Goal: Information Seeking & Learning: Check status

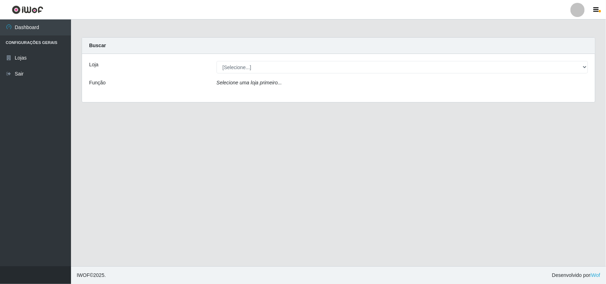
click at [252, 75] on div "Loja [Selecione...] Bemais Supermercados - B11 Manaíra Função Selecione uma loj…" at bounding box center [338, 78] width 513 height 48
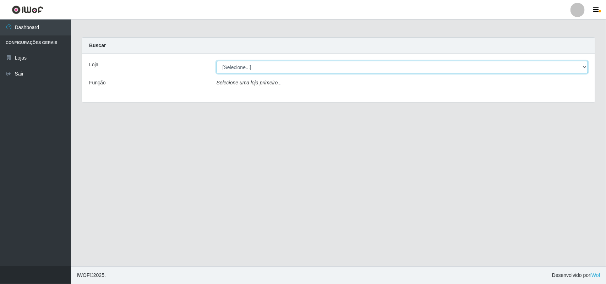
click at [253, 70] on select "[Selecione...] Bemais Supermercados - B11 Manaíra" at bounding box center [402, 67] width 371 height 12
select select "409"
click at [217, 61] on select "[Selecione...] Bemais Supermercados - B11 Manaíra" at bounding box center [402, 67] width 371 height 12
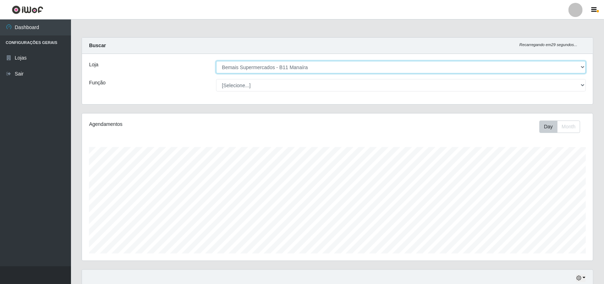
scroll to position [148, 511]
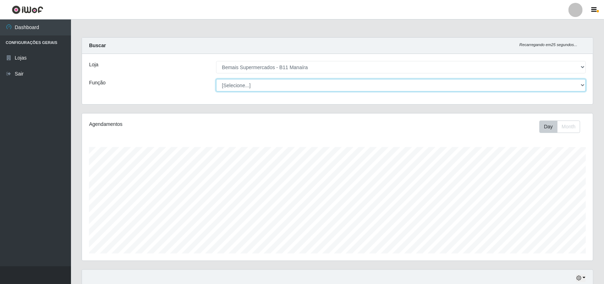
click at [229, 84] on select "[Selecione...] ASG ASG + ASG ++ Auxiliar de Estacionamento Auxiliar de Estacion…" at bounding box center [401, 85] width 370 height 12
click at [216, 79] on select "[Selecione...] ASG ASG + ASG ++ Auxiliar de Estacionamento Auxiliar de Estacion…" at bounding box center [401, 85] width 370 height 12
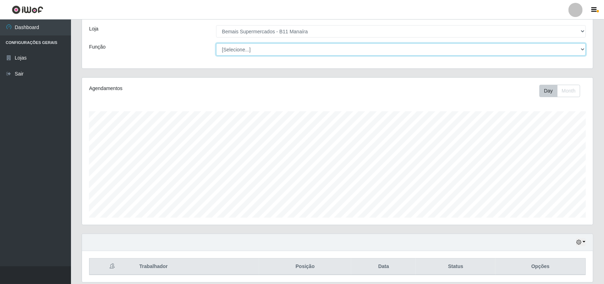
scroll to position [61, 0]
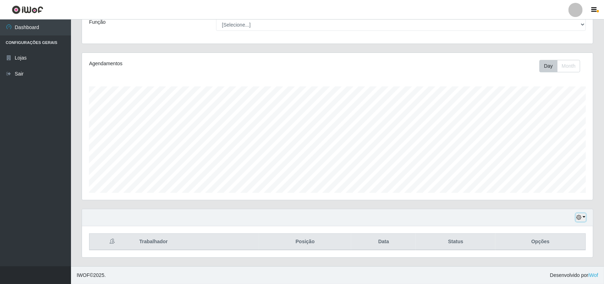
click at [579, 220] on button "button" at bounding box center [581, 218] width 10 height 8
drag, startPoint x: 566, startPoint y: 202, endPoint x: 562, endPoint y: 193, distance: 10.0
click at [562, 193] on div "Hoje 1 dia 3 dias 1 Semana Não encerrados" at bounding box center [557, 175] width 57 height 75
click at [562, 193] on button "1 Semana" at bounding box center [557, 191] width 56 height 15
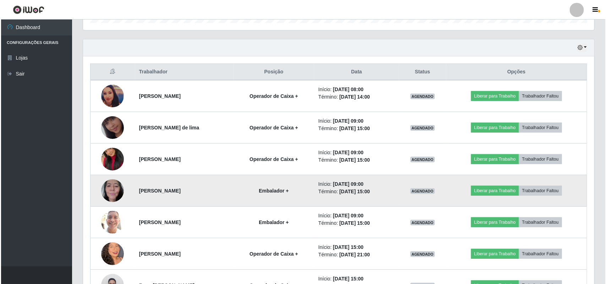
scroll to position [239, 0]
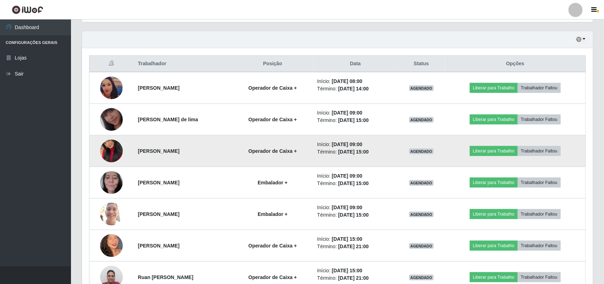
click at [108, 147] on img at bounding box center [111, 151] width 23 height 40
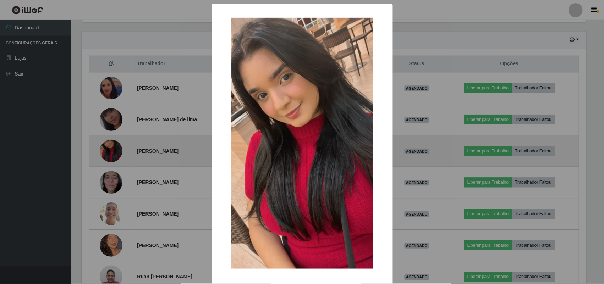
scroll to position [148, 506]
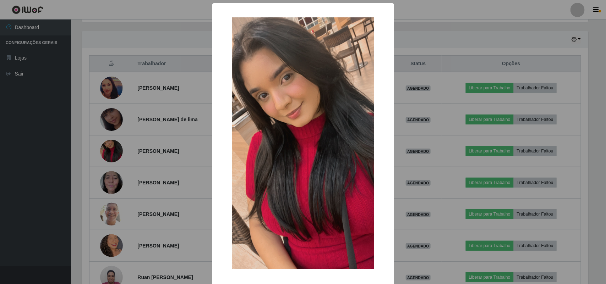
click at [107, 147] on div "× OK Cancel" at bounding box center [303, 142] width 606 height 284
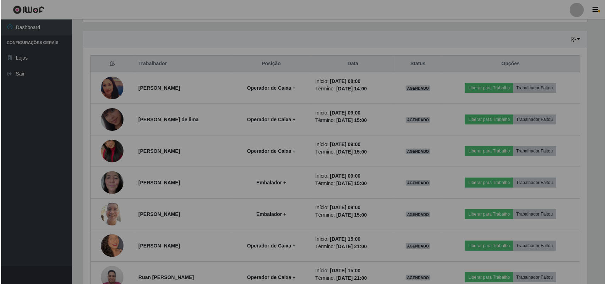
scroll to position [148, 511]
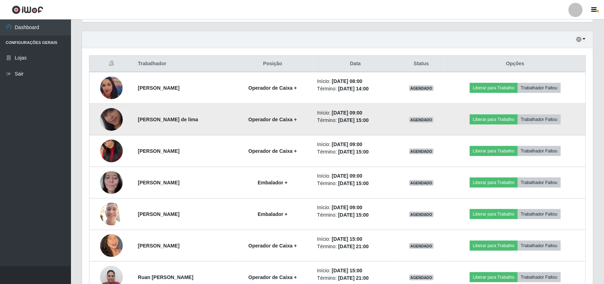
click at [102, 115] on img at bounding box center [111, 119] width 23 height 40
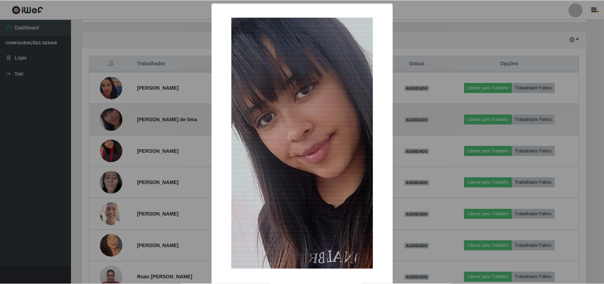
scroll to position [148, 506]
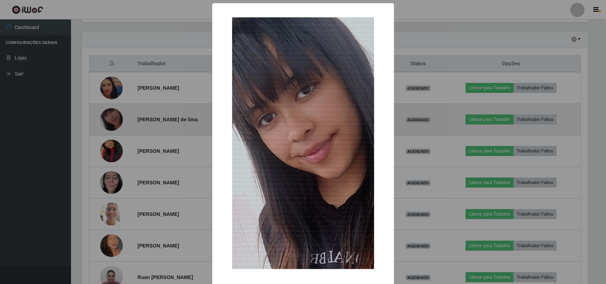
click at [102, 115] on div "× OK Cancel" at bounding box center [303, 142] width 606 height 284
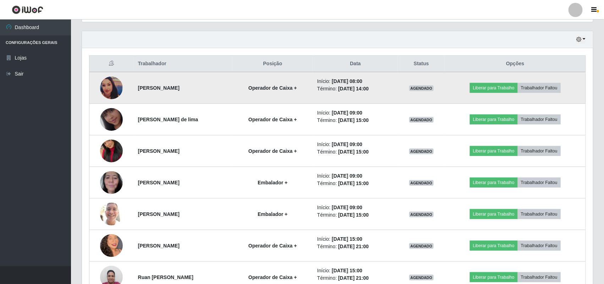
scroll to position [148, 511]
click at [104, 80] on img at bounding box center [111, 88] width 23 height 23
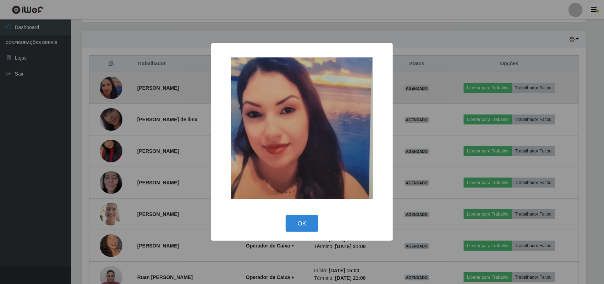
scroll to position [148, 506]
click at [104, 80] on div "× OK Cancel" at bounding box center [303, 142] width 606 height 284
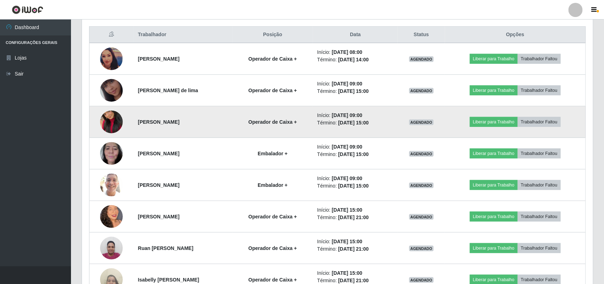
scroll to position [283, 0]
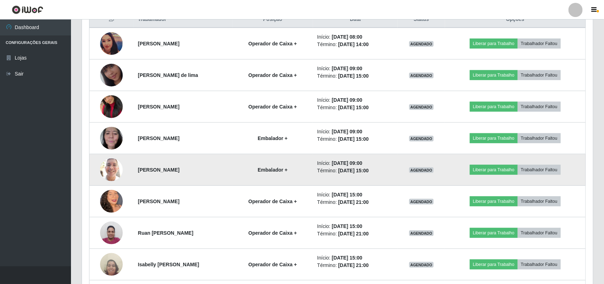
click at [105, 171] on img at bounding box center [111, 170] width 23 height 30
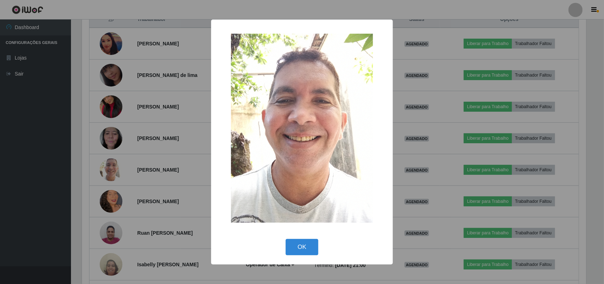
scroll to position [148, 506]
click at [104, 171] on div "× OK Cancel" at bounding box center [303, 142] width 606 height 284
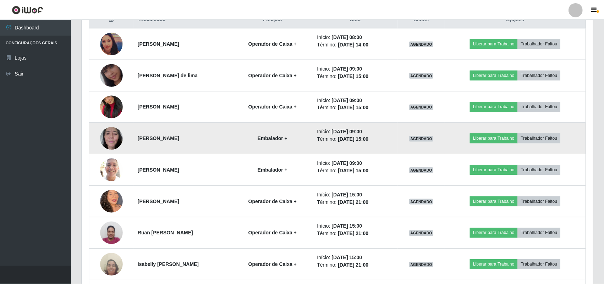
scroll to position [148, 511]
click at [96, 134] on td at bounding box center [111, 139] width 44 height 32
click at [112, 134] on img at bounding box center [111, 138] width 23 height 30
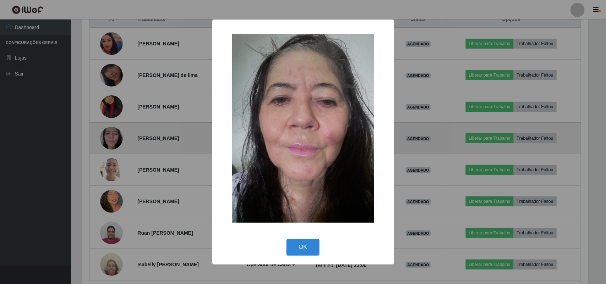
click at [112, 134] on div "× OK Cancel" at bounding box center [303, 142] width 606 height 284
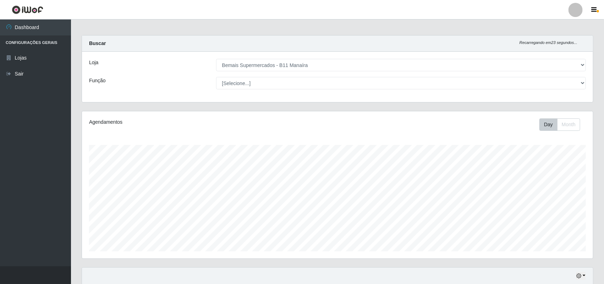
scroll to position [0, 0]
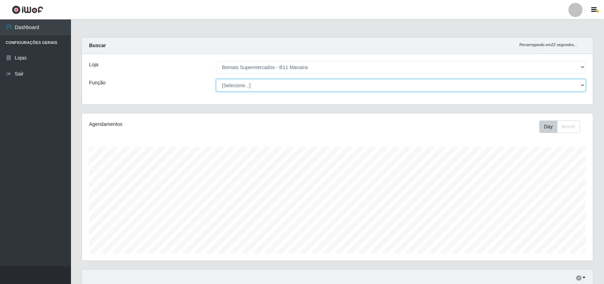
click at [241, 86] on select "[Selecione...] ASG ASG + ASG ++ Auxiliar de Estacionamento Auxiliar de Estacion…" at bounding box center [401, 85] width 370 height 12
click at [216, 79] on select "[Selecione...] ASG ASG + ASG ++ Auxiliar de Estacionamento Auxiliar de Estacion…" at bounding box center [401, 85] width 370 height 12
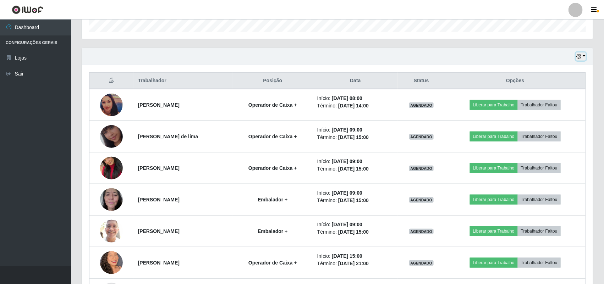
click at [579, 59] on icon "button" at bounding box center [578, 56] width 5 height 5
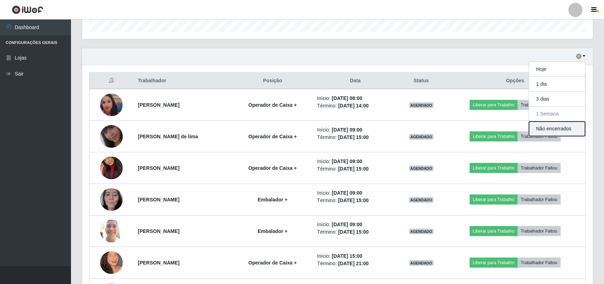
click at [577, 127] on button "Não encerrados" at bounding box center [557, 129] width 56 height 15
